Goal: Use online tool/utility: Utilize a website feature to perform a specific function

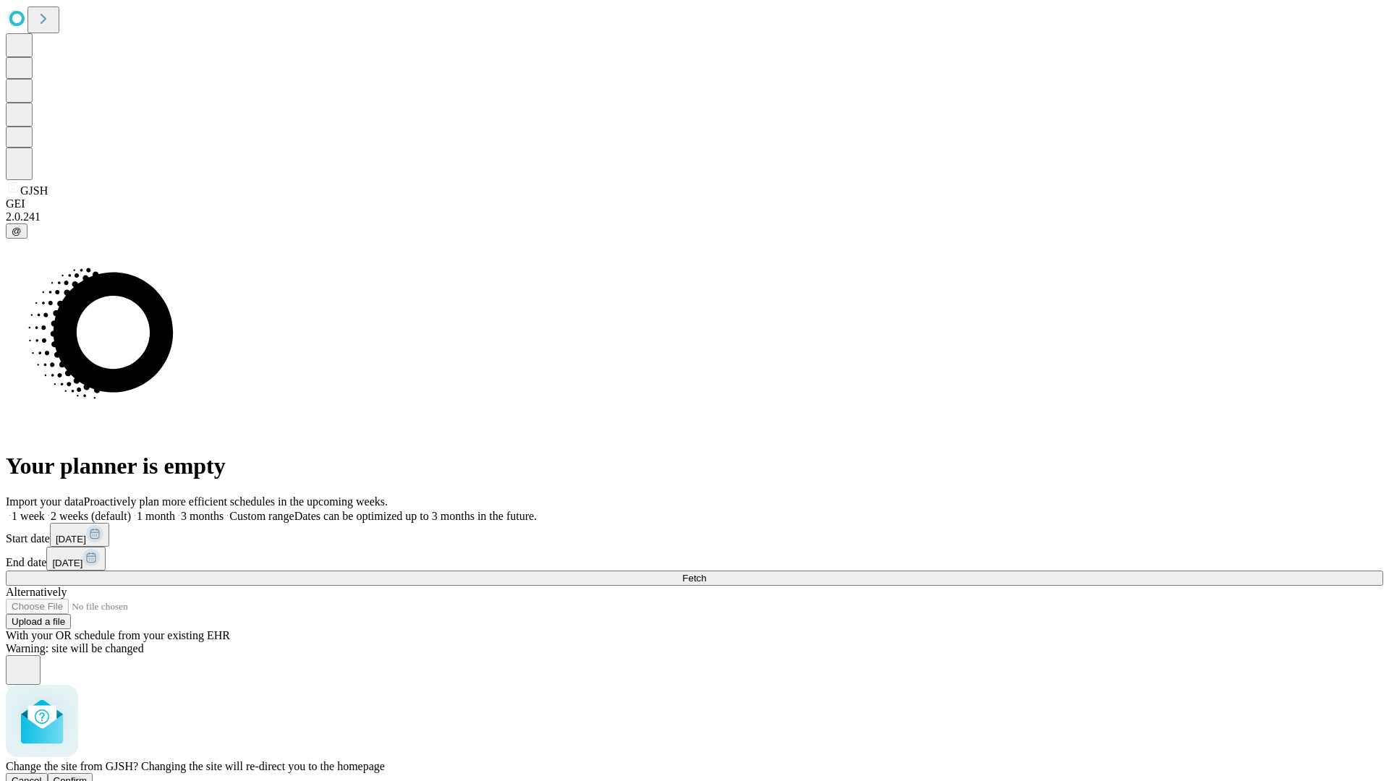
click at [88, 775] on span "Confirm" at bounding box center [71, 780] width 34 height 11
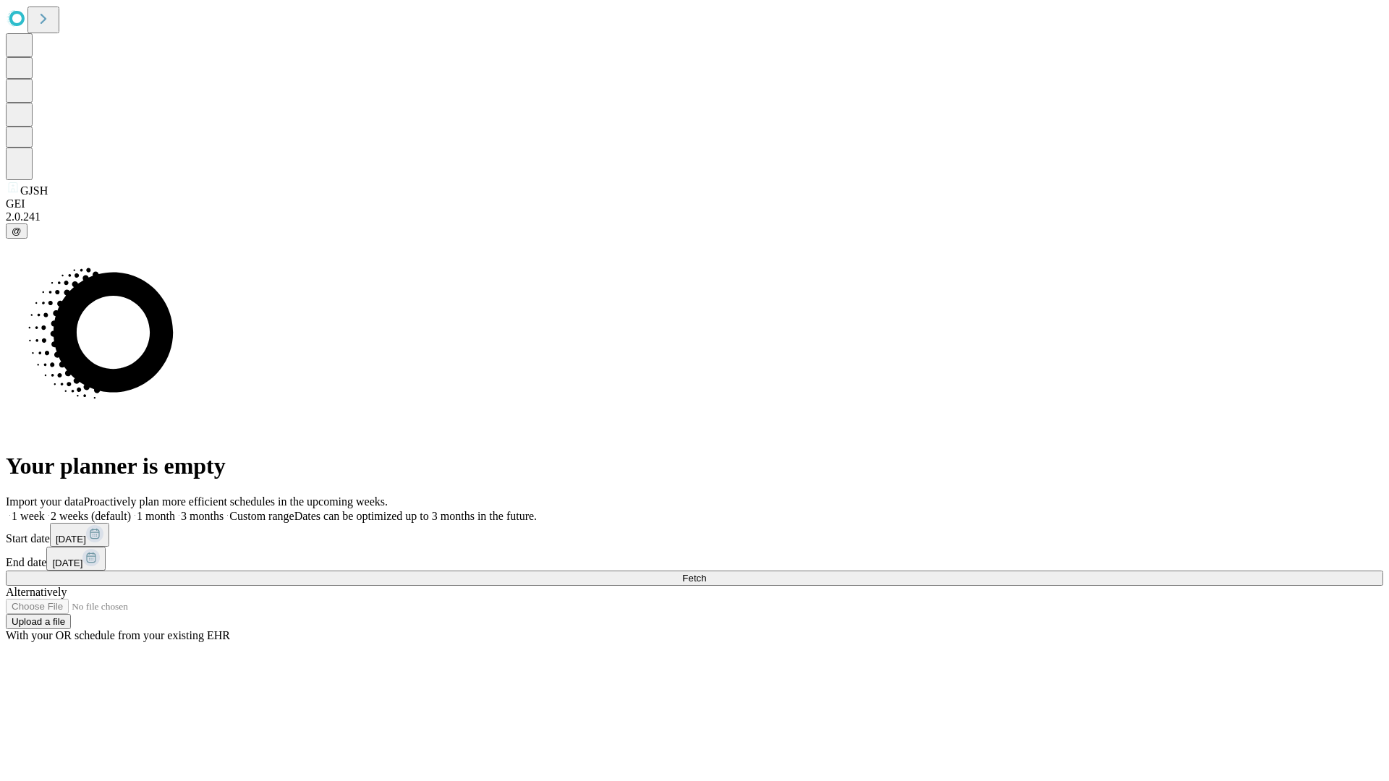
click at [45, 510] on label "1 week" at bounding box center [25, 516] width 39 height 12
click at [706, 573] on span "Fetch" at bounding box center [694, 578] width 24 height 11
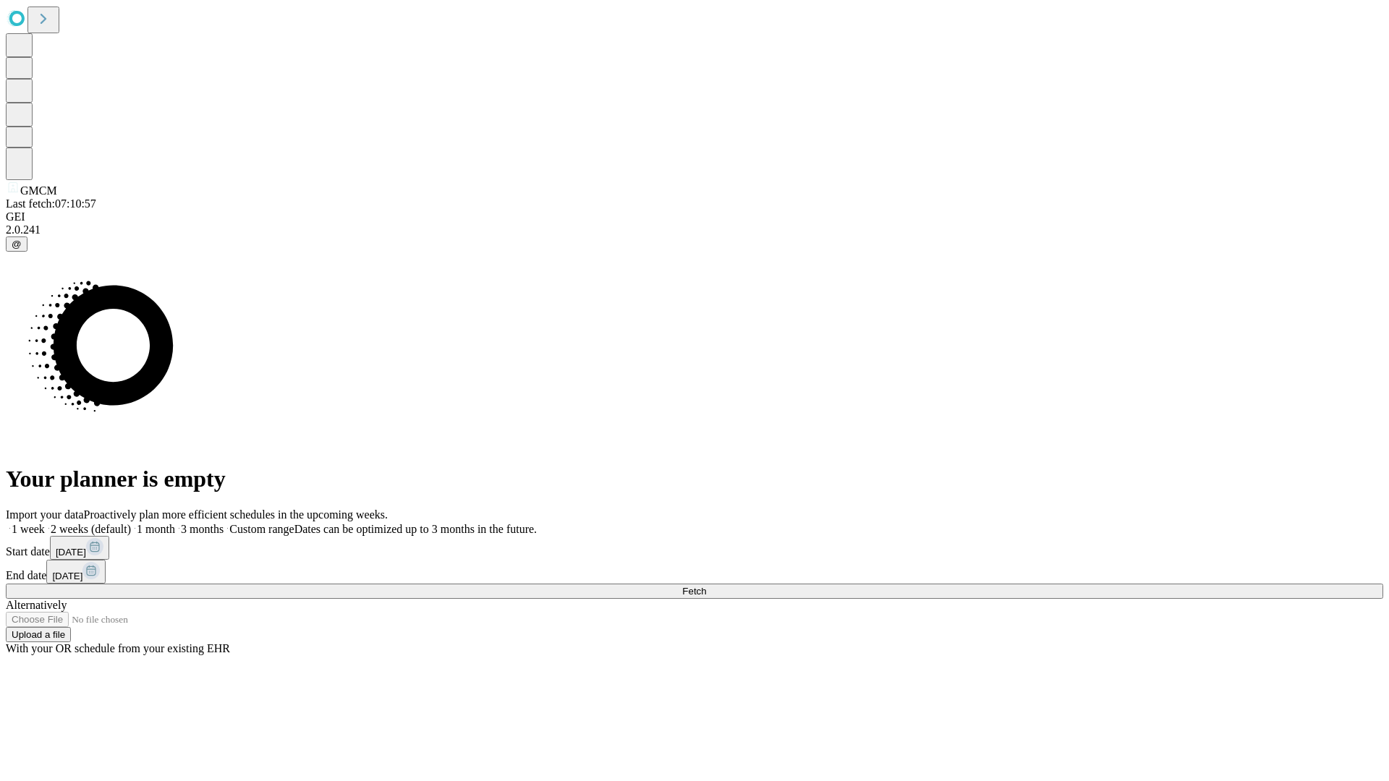
click at [706, 586] on span "Fetch" at bounding box center [694, 591] width 24 height 11
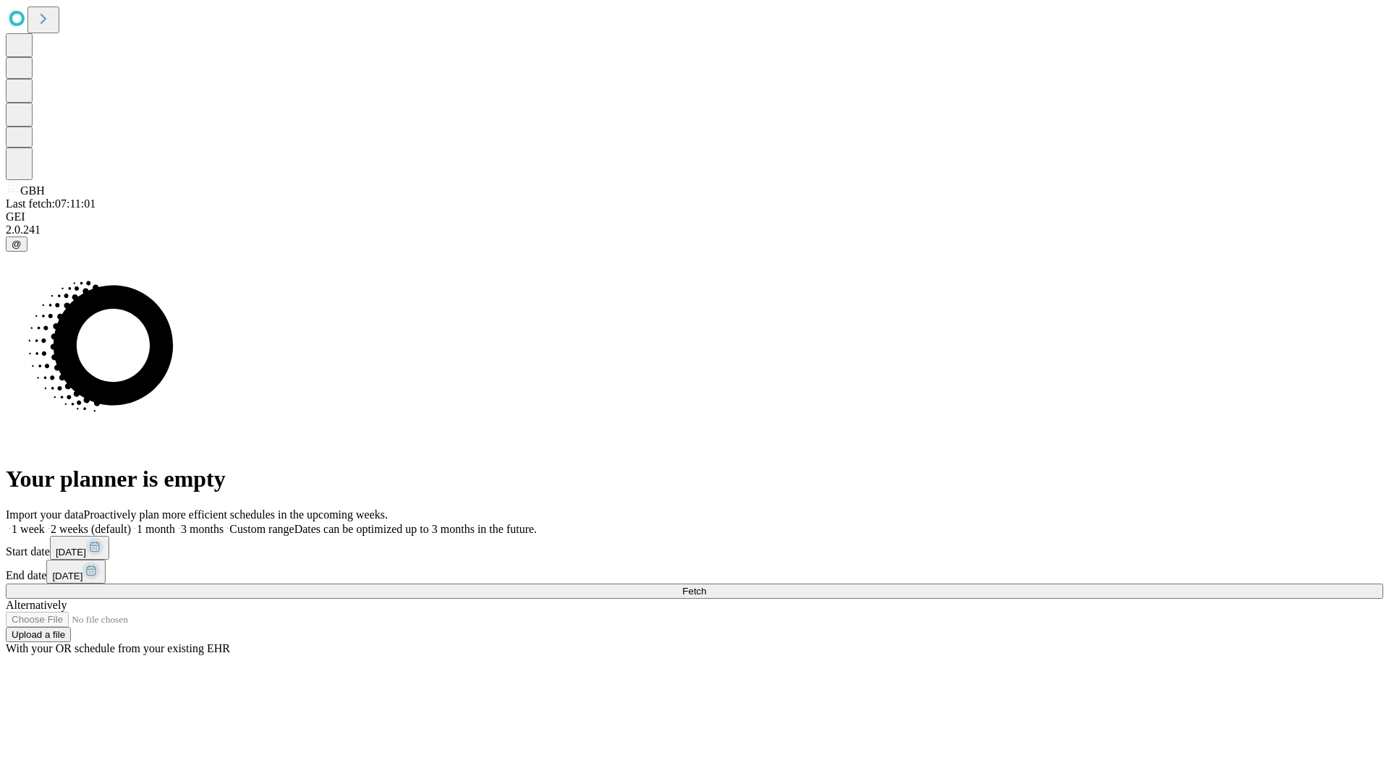
click at [45, 523] on label "1 week" at bounding box center [25, 529] width 39 height 12
click at [706, 586] on span "Fetch" at bounding box center [694, 591] width 24 height 11
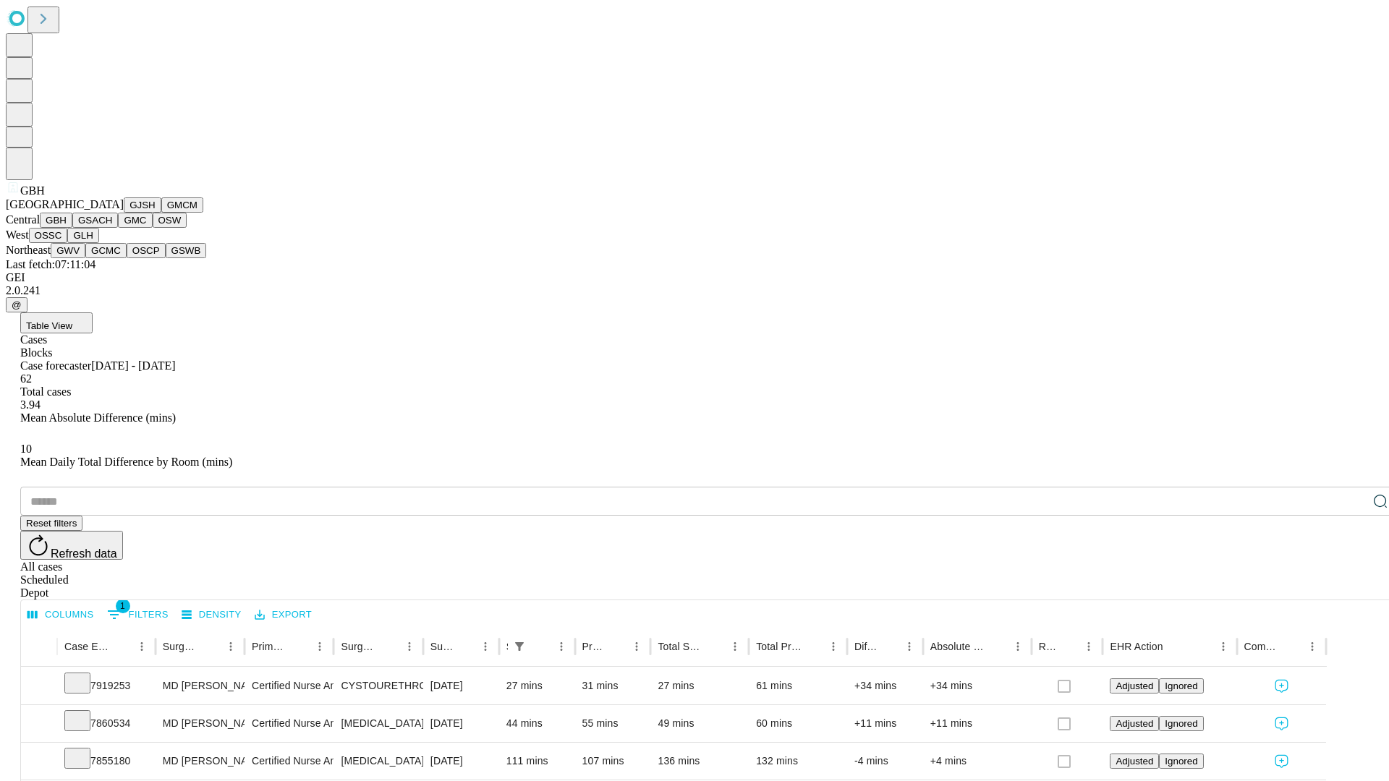
click at [112, 228] on button "GSACH" at bounding box center [95, 220] width 46 height 15
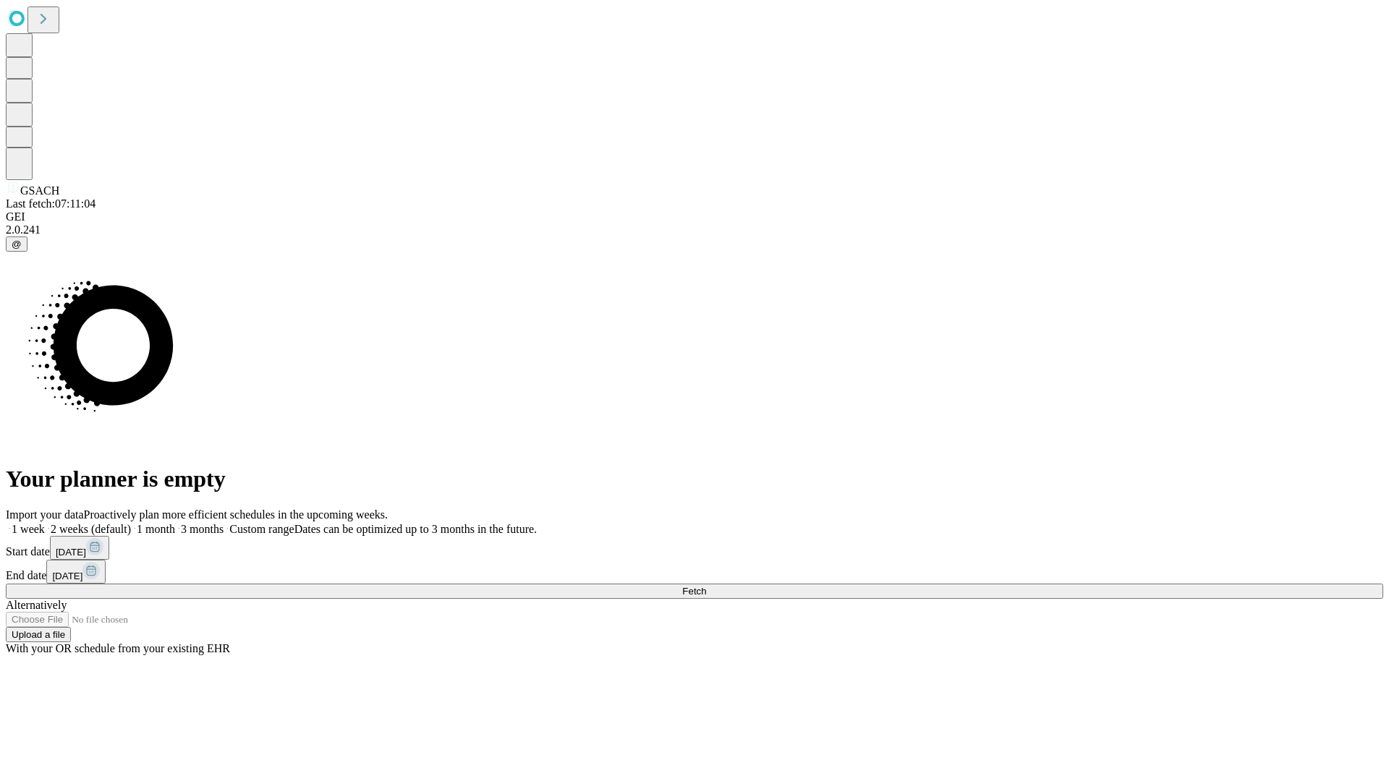
click at [45, 523] on label "1 week" at bounding box center [25, 529] width 39 height 12
click at [706, 586] on span "Fetch" at bounding box center [694, 591] width 24 height 11
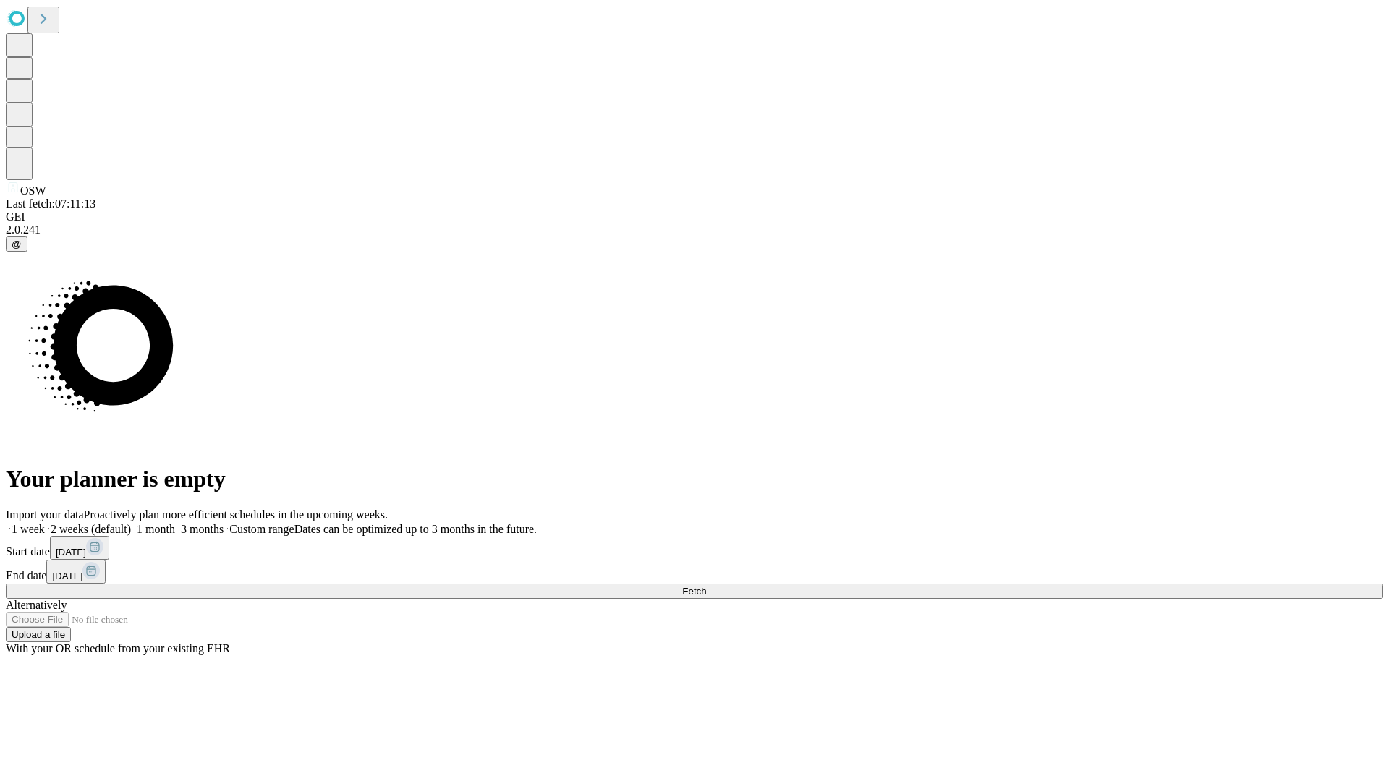
click at [45, 523] on label "1 week" at bounding box center [25, 529] width 39 height 12
click at [706, 586] on span "Fetch" at bounding box center [694, 591] width 24 height 11
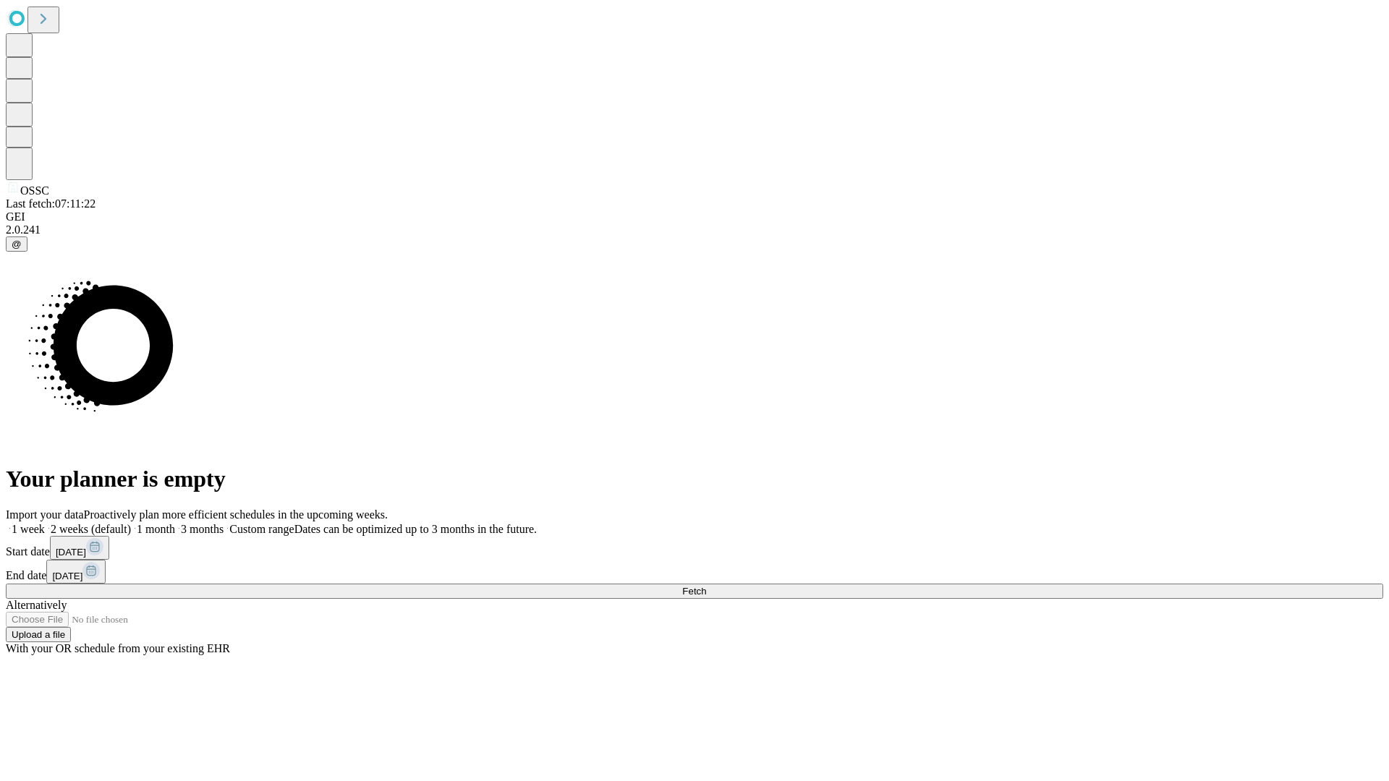
click at [45, 523] on label "1 week" at bounding box center [25, 529] width 39 height 12
click at [706, 586] on span "Fetch" at bounding box center [694, 591] width 24 height 11
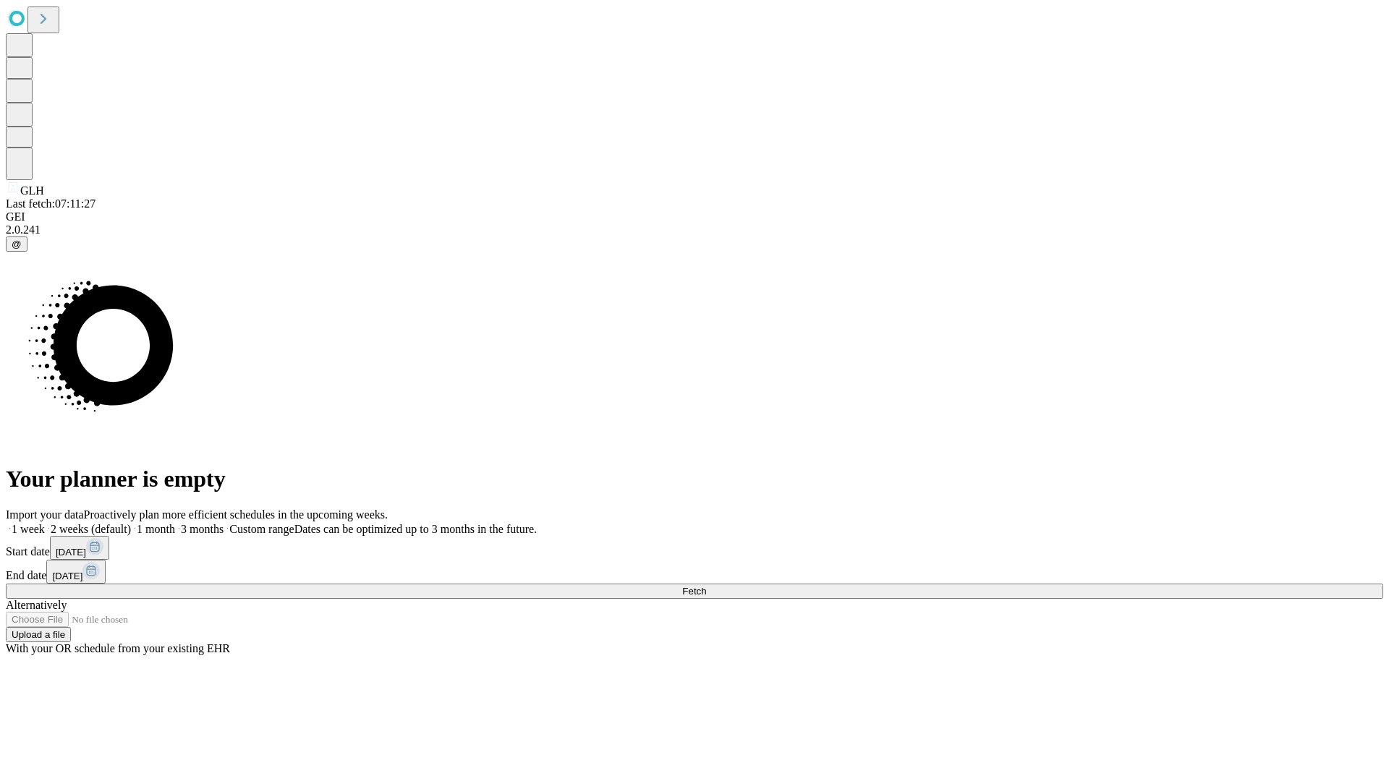
click at [706, 586] on span "Fetch" at bounding box center [694, 591] width 24 height 11
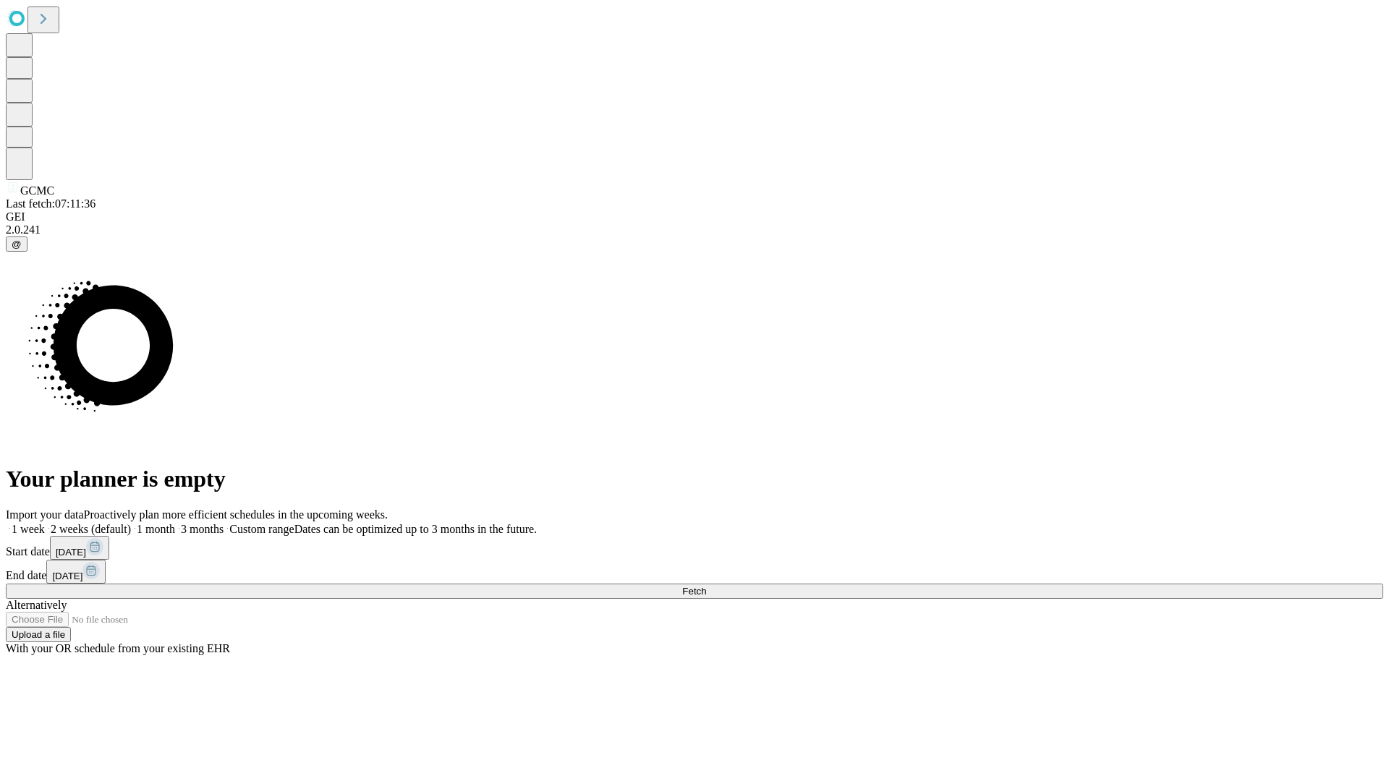
click at [45, 523] on label "1 week" at bounding box center [25, 529] width 39 height 12
click at [706, 586] on span "Fetch" at bounding box center [694, 591] width 24 height 11
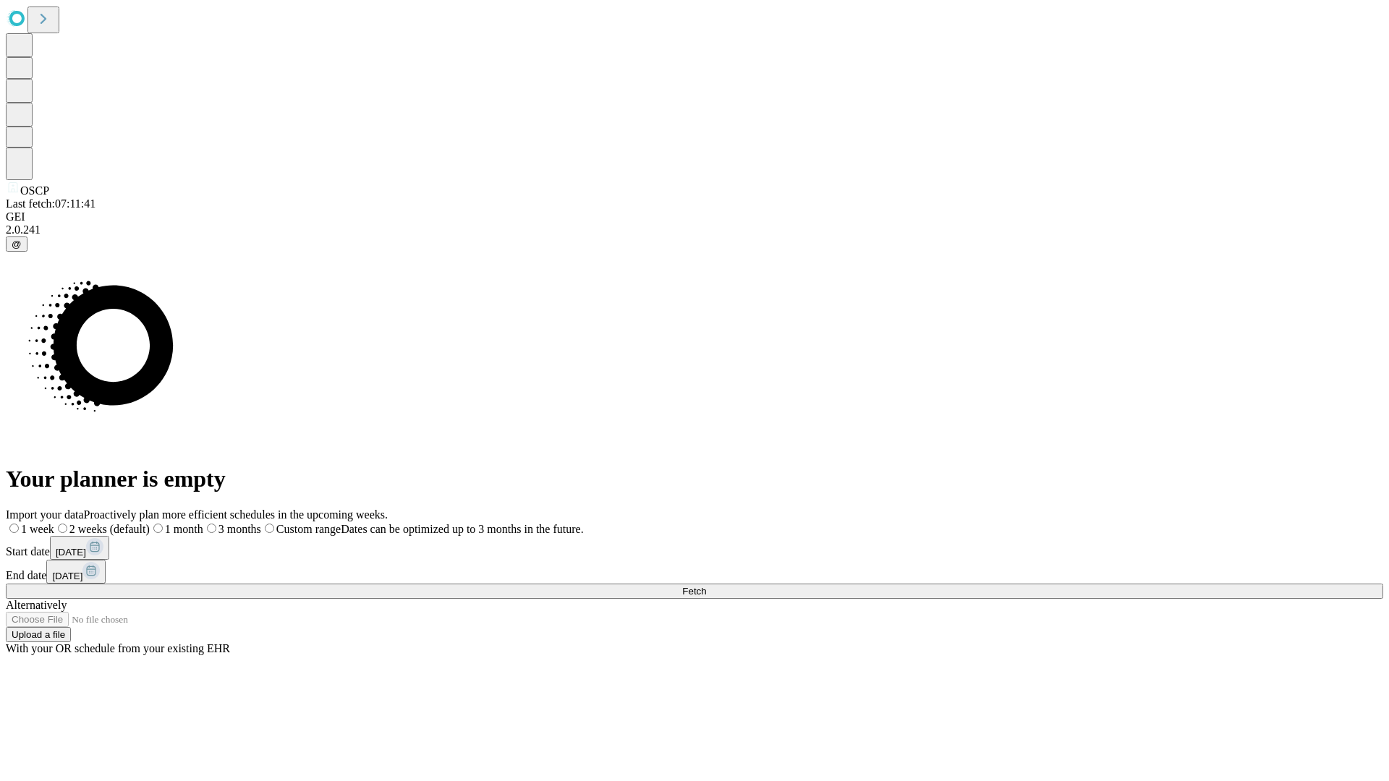
click at [54, 523] on label "1 week" at bounding box center [30, 529] width 48 height 12
click at [706, 586] on span "Fetch" at bounding box center [694, 591] width 24 height 11
